Goal: Task Accomplishment & Management: Use online tool/utility

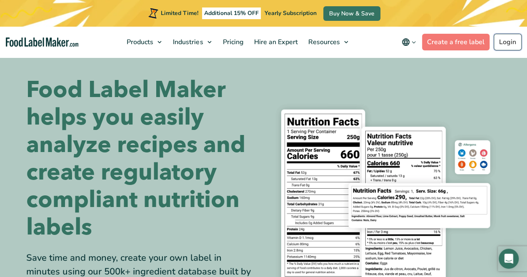
click at [511, 46] on link "Login" at bounding box center [507, 42] width 28 height 17
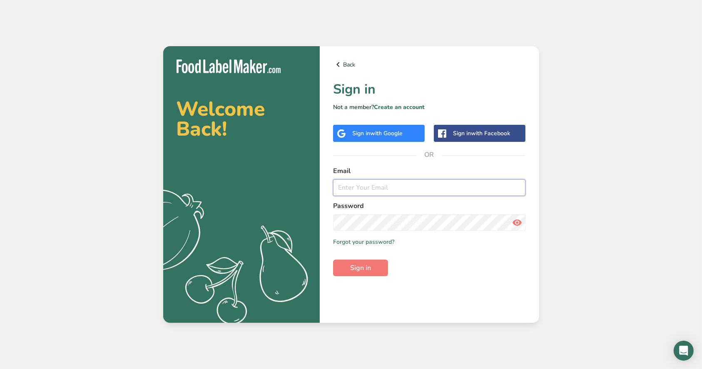
click at [375, 185] on input "email" at bounding box center [429, 187] width 193 height 17
type input "connect@thecoldpressedco.com"
click at [358, 273] on button "Sign in" at bounding box center [360, 268] width 55 height 17
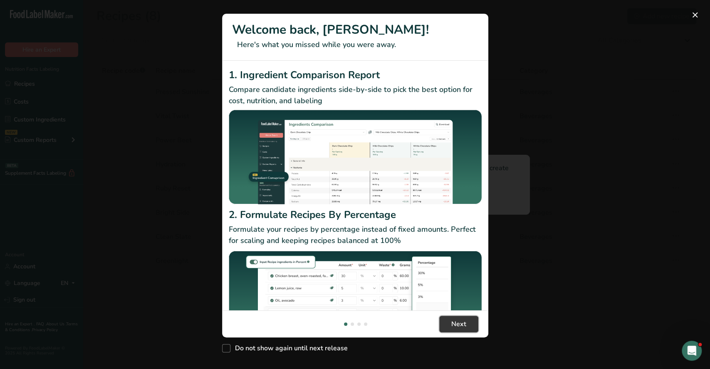
click at [463, 323] on span "Next" at bounding box center [459, 324] width 15 height 10
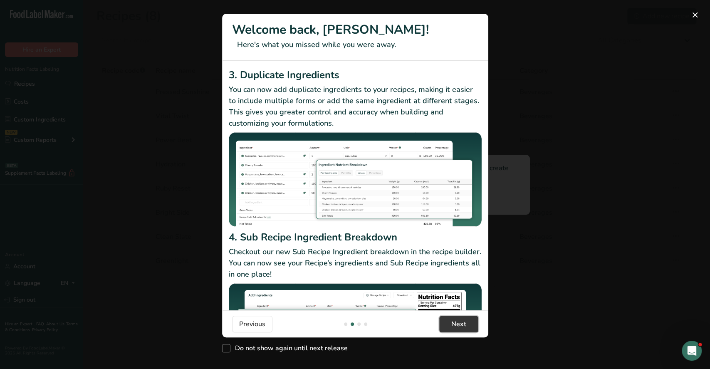
click at [463, 323] on span "Next" at bounding box center [459, 324] width 15 height 10
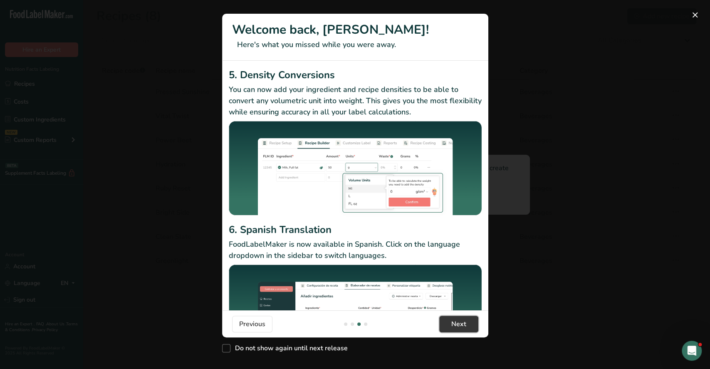
click at [463, 323] on span "Next" at bounding box center [459, 324] width 15 height 10
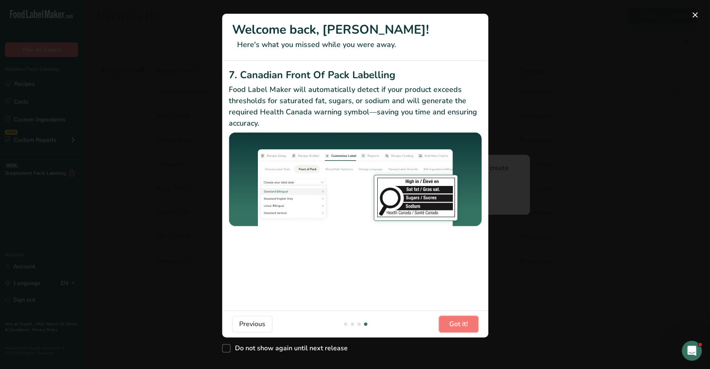
click at [463, 323] on span "Got it!" at bounding box center [459, 324] width 19 height 10
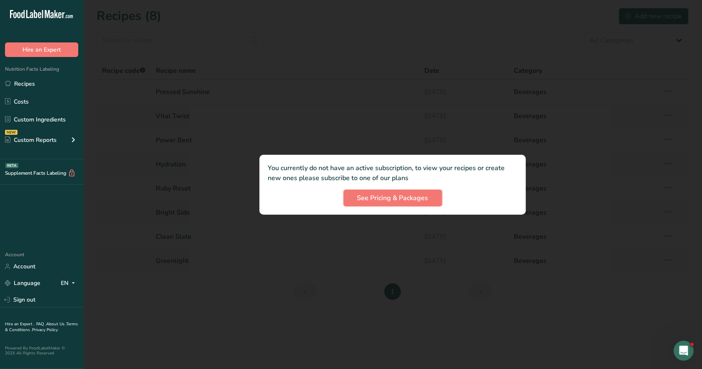
click at [374, 202] on span "See Pricing & Packages" at bounding box center [392, 198] width 71 height 10
